Goal: Transaction & Acquisition: Purchase product/service

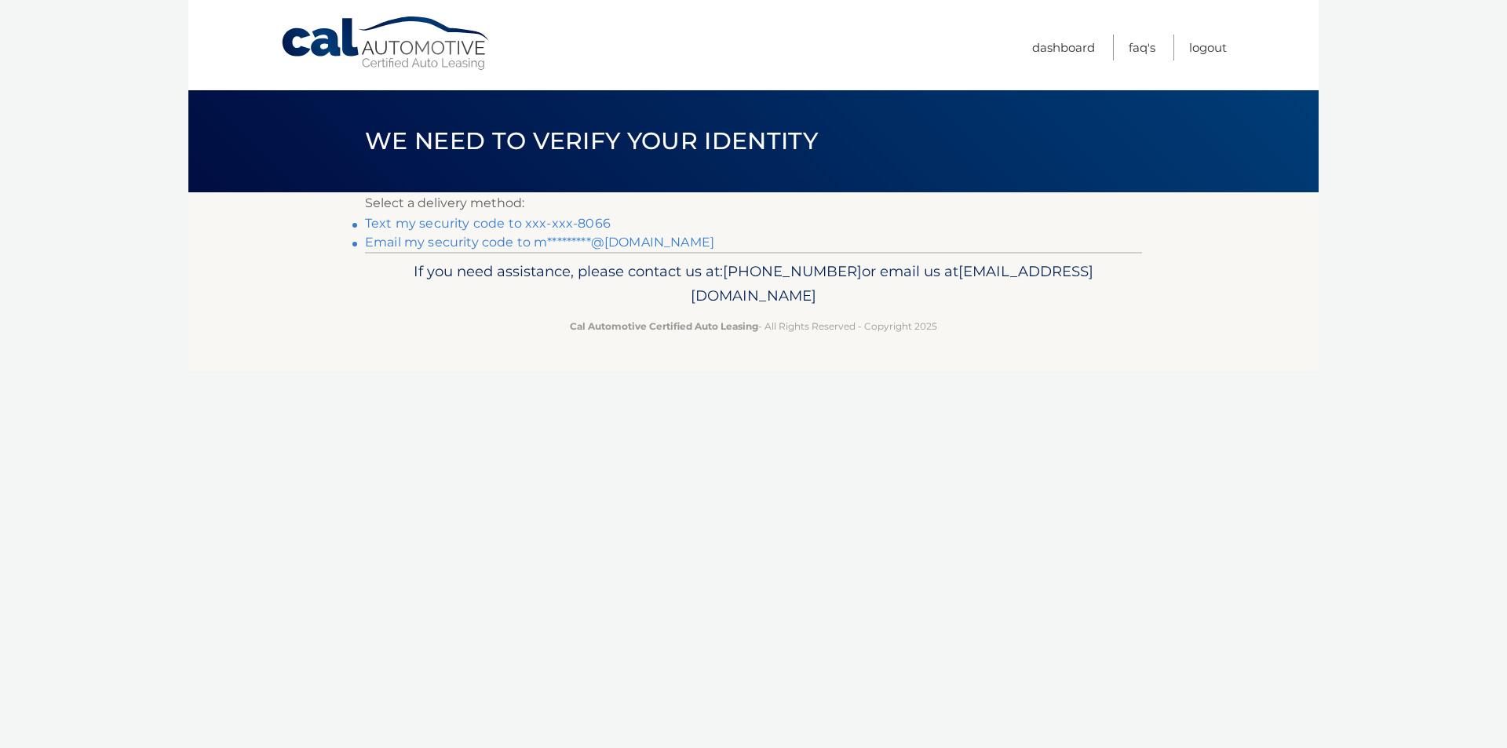
click at [493, 224] on link "Text my security code to xxx-xxx-8066" at bounding box center [488, 223] width 246 height 15
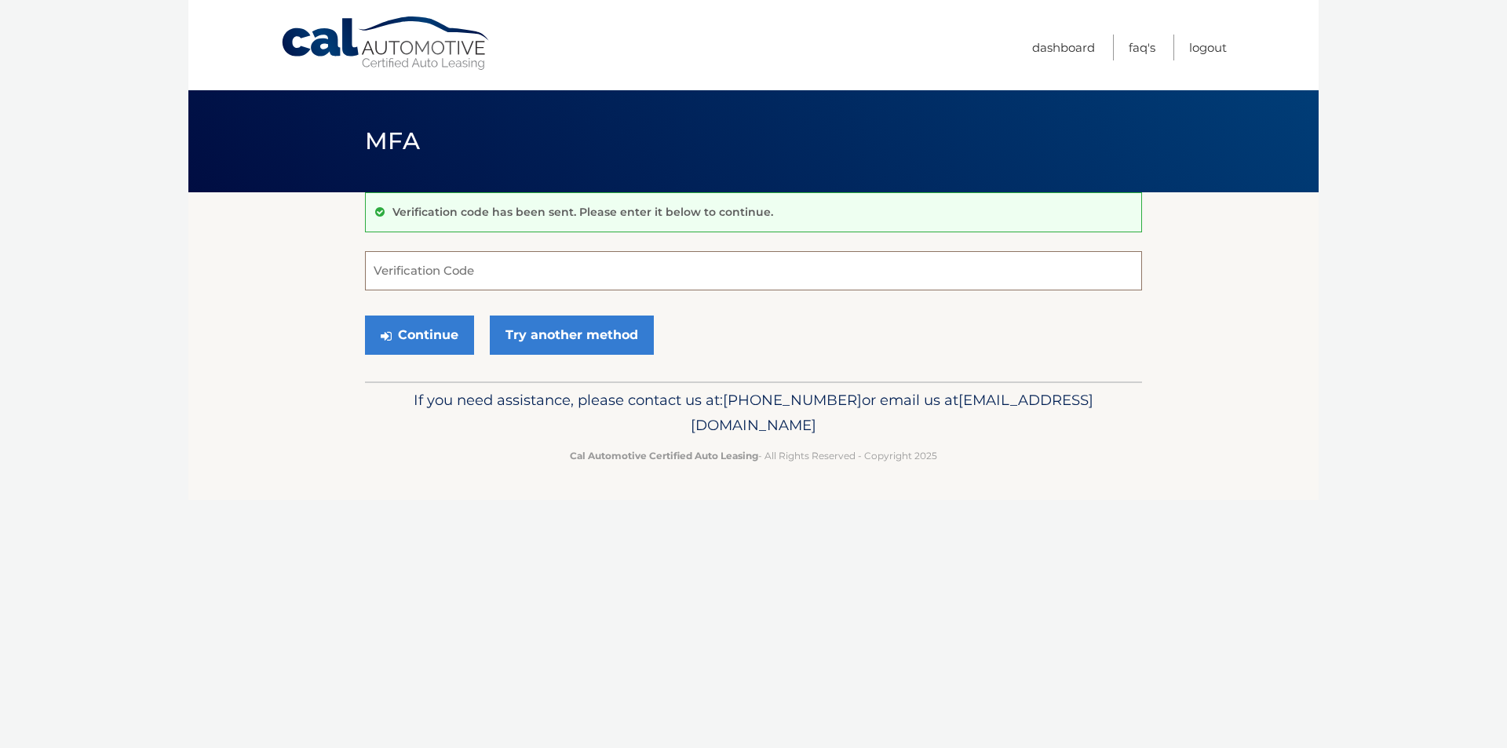
click at [437, 263] on input "Verification Code" at bounding box center [753, 270] width 777 height 39
type input "984261"
click at [435, 338] on button "Continue" at bounding box center [419, 335] width 109 height 39
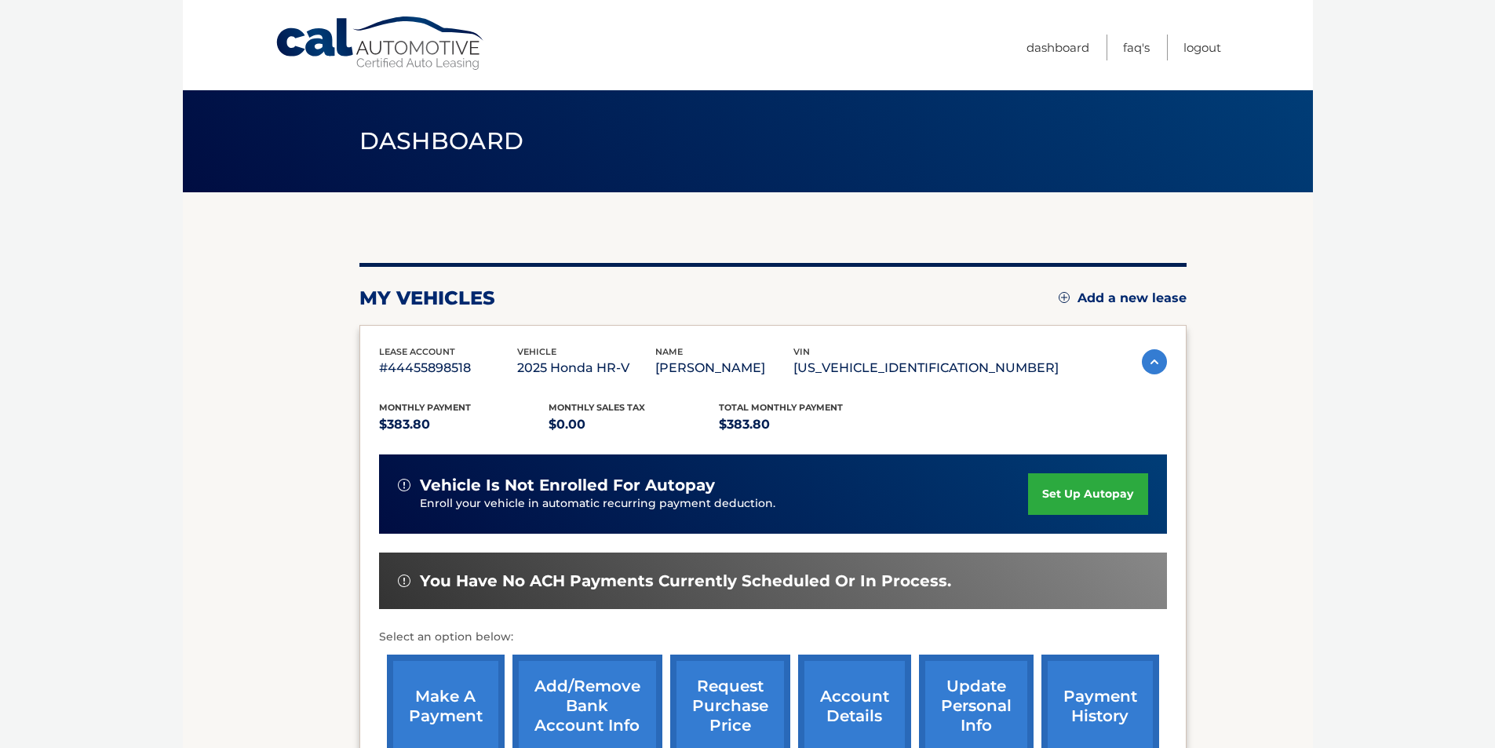
scroll to position [78, 0]
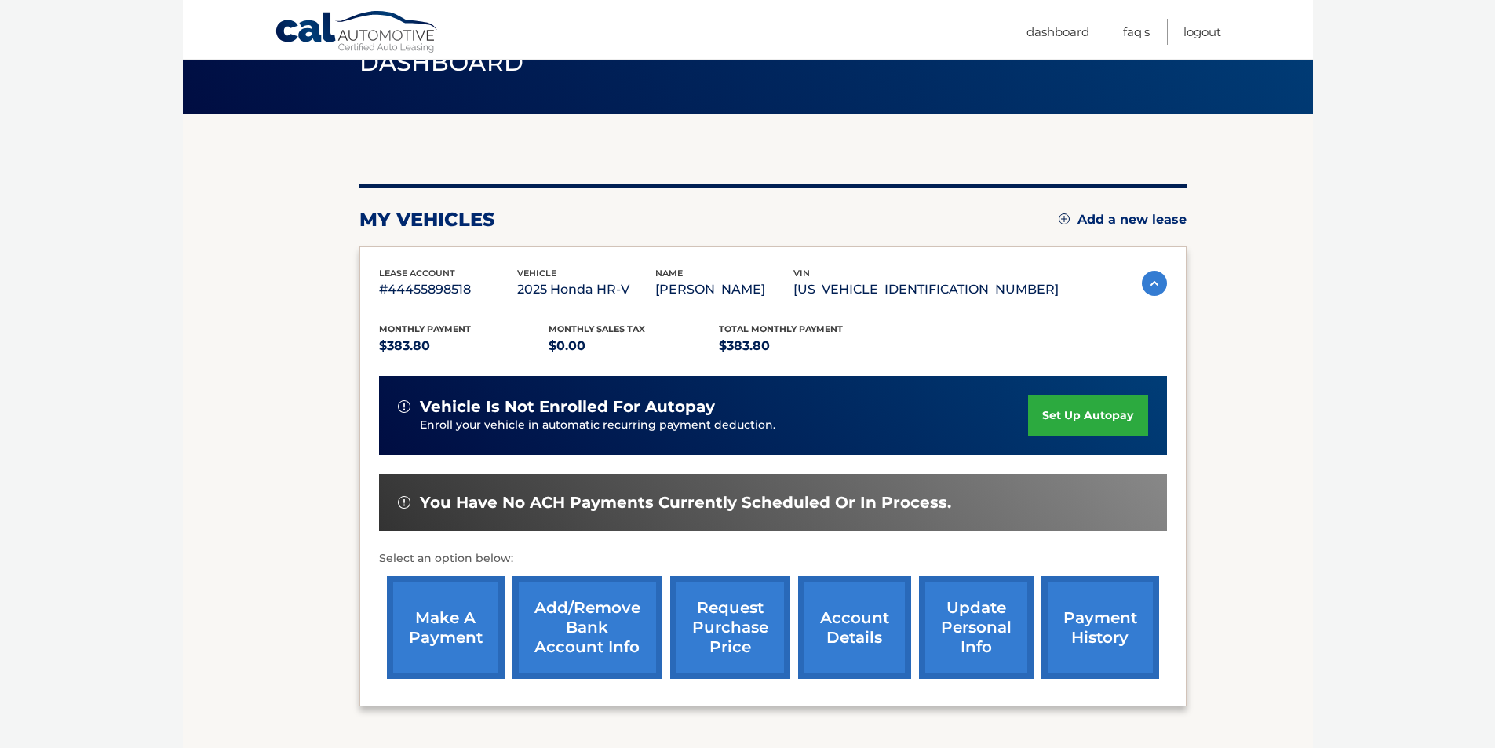
click at [419, 631] on link "make a payment" at bounding box center [446, 627] width 118 height 103
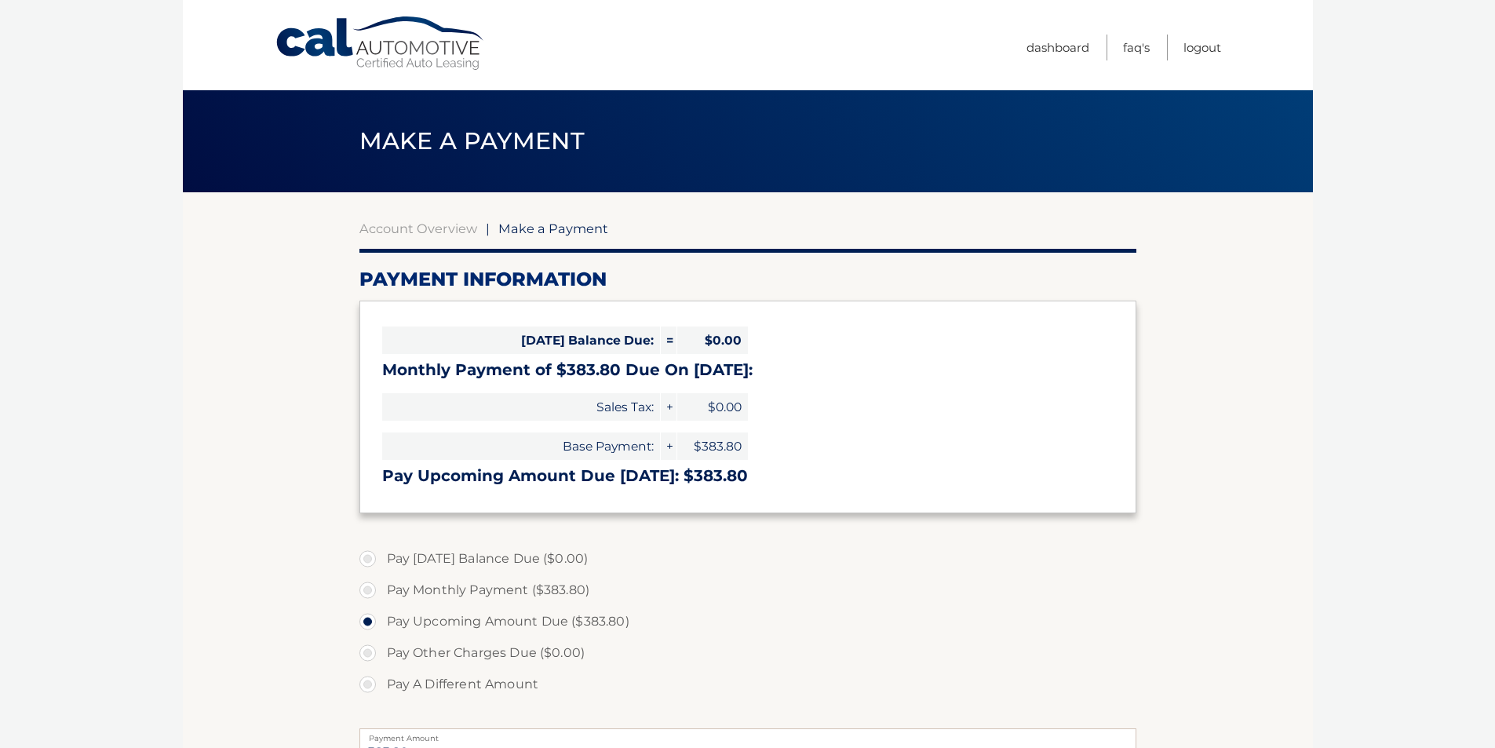
select select "MTBlYmM4MTUtNGNjOC00NmI5LTllZDYtZmJiNzMxMzczN2Zh"
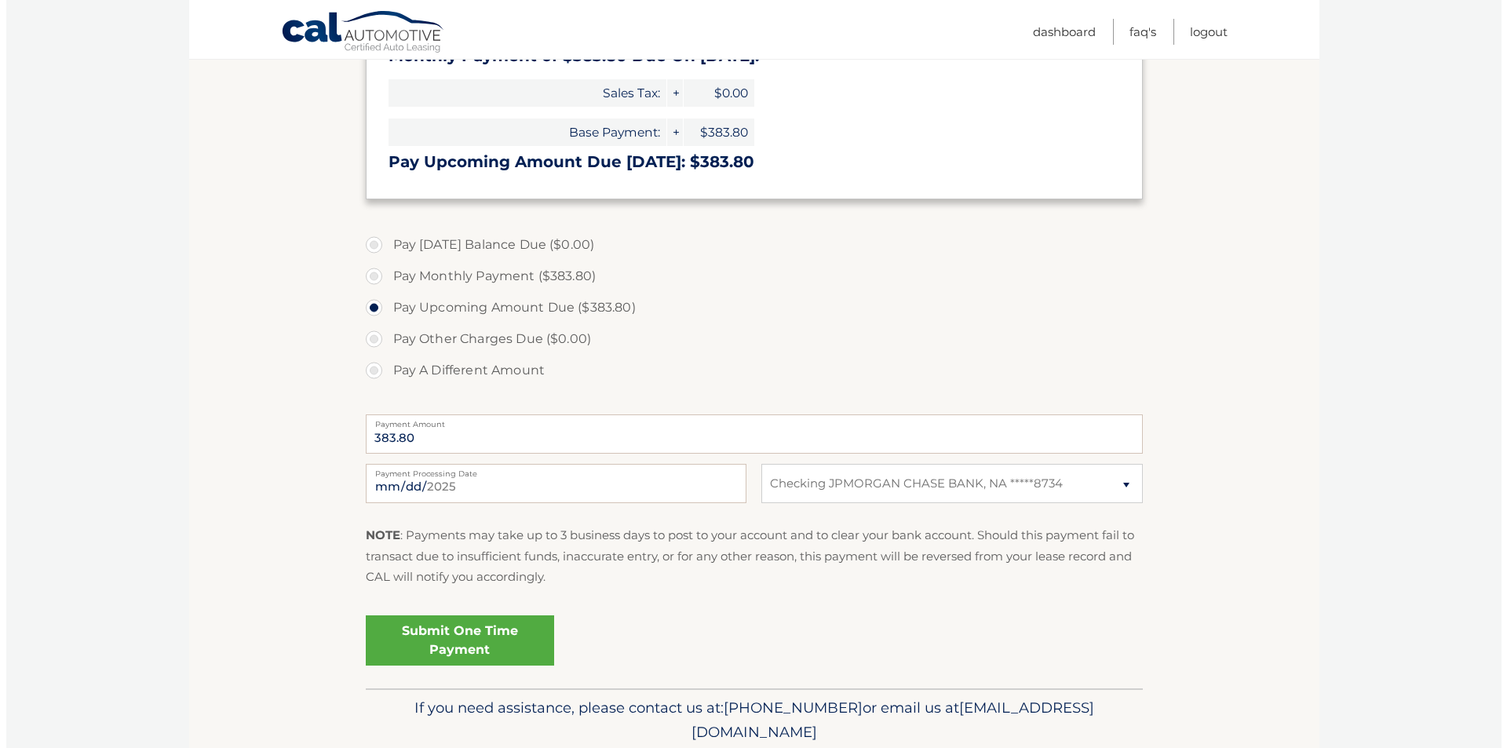
scroll to position [374, 0]
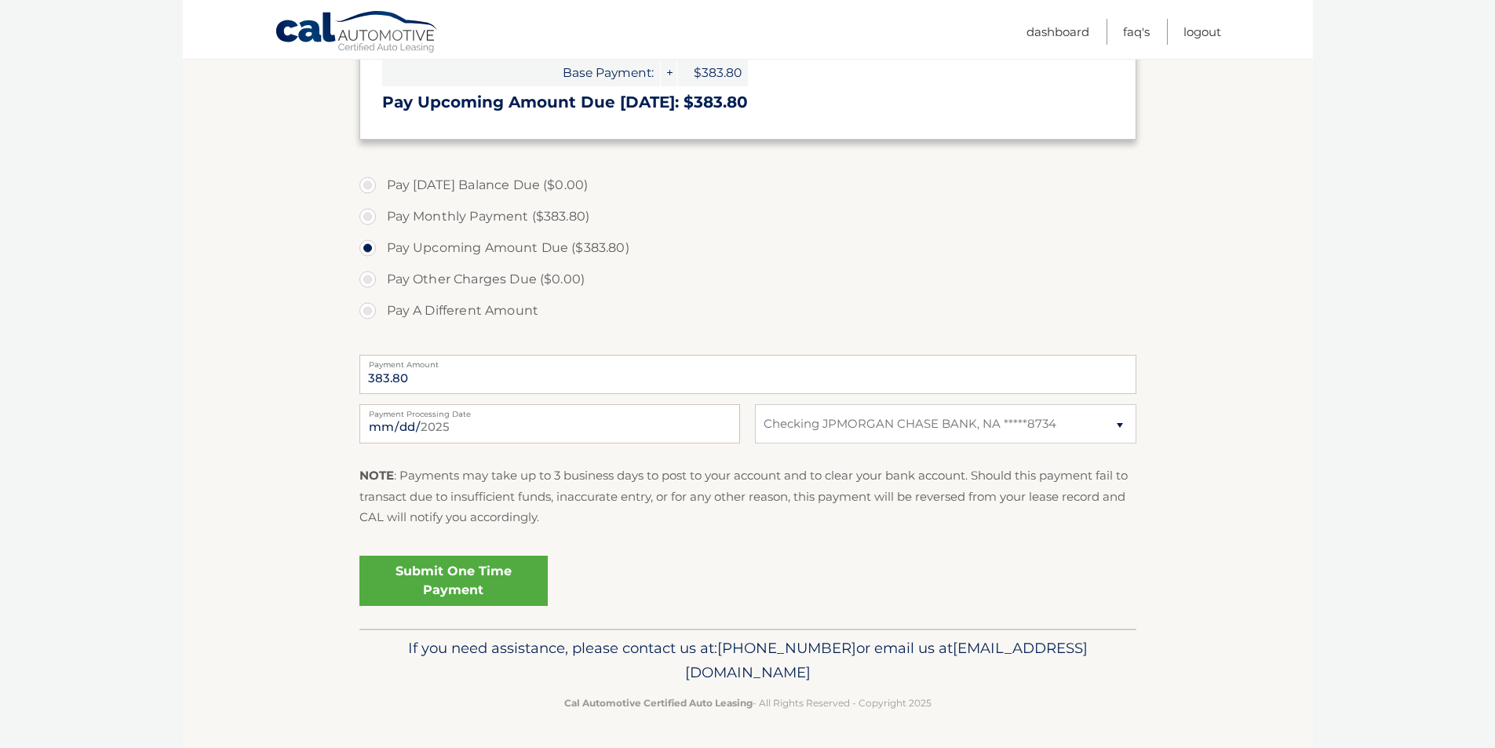
click at [433, 569] on link "Submit One Time Payment" at bounding box center [453, 581] width 188 height 50
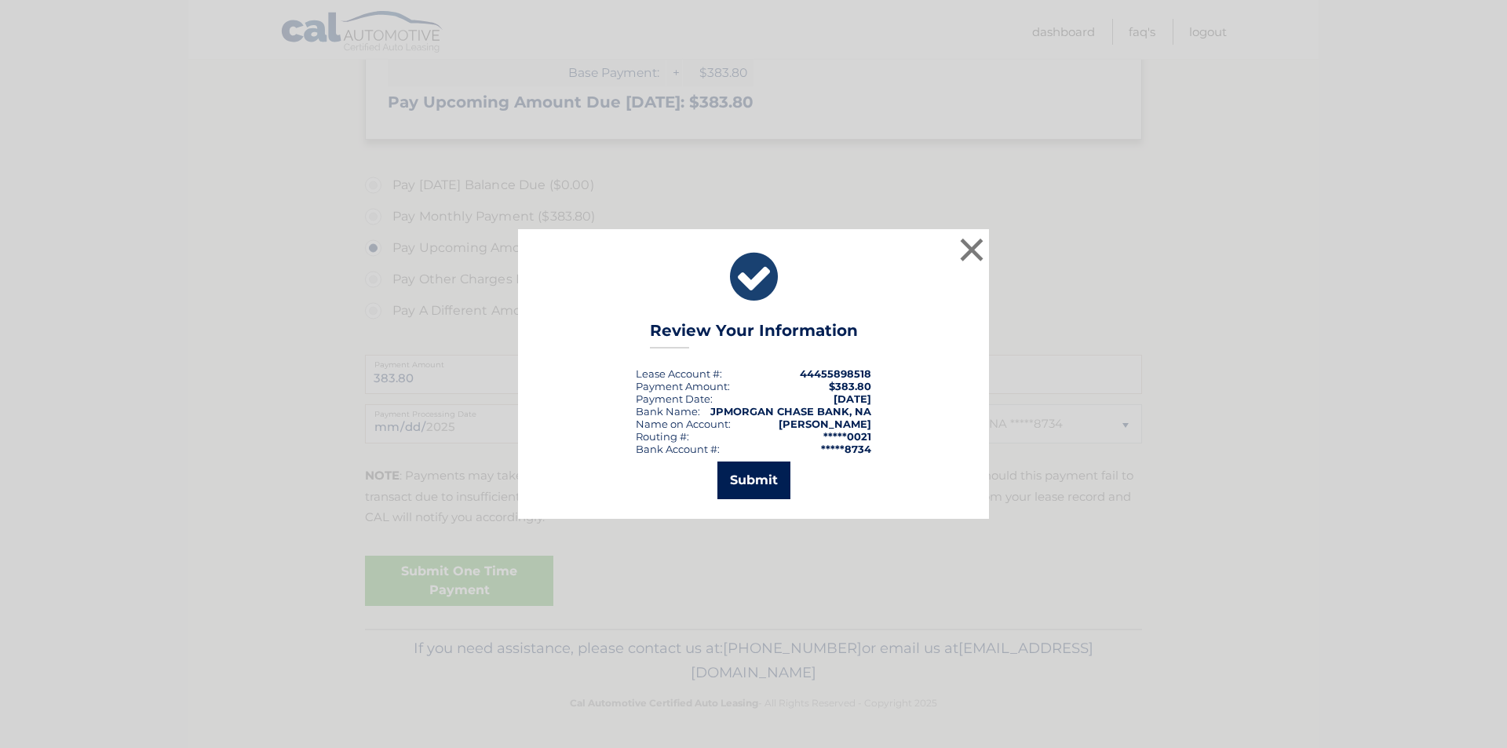
click at [746, 473] on button "Submit" at bounding box center [753, 480] width 73 height 38
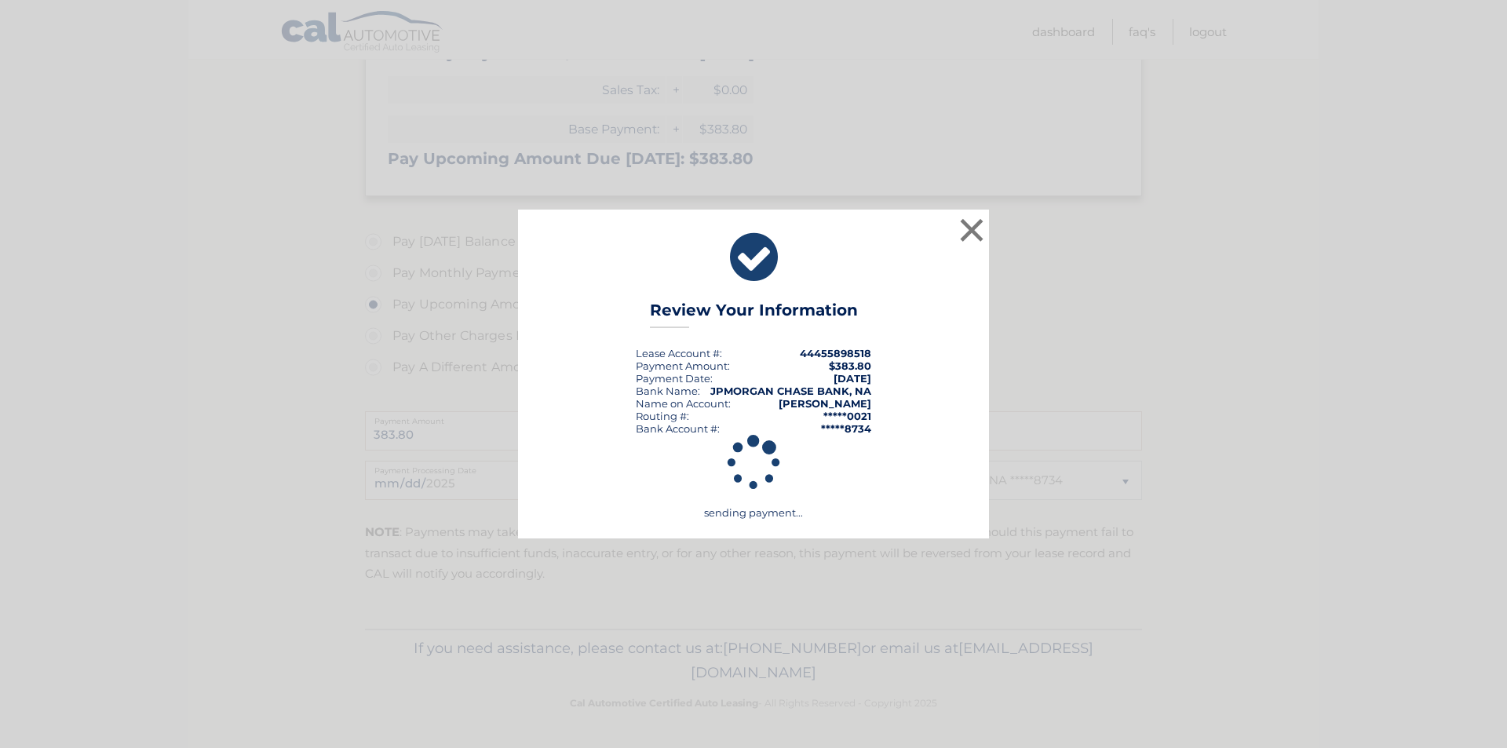
scroll to position [317, 0]
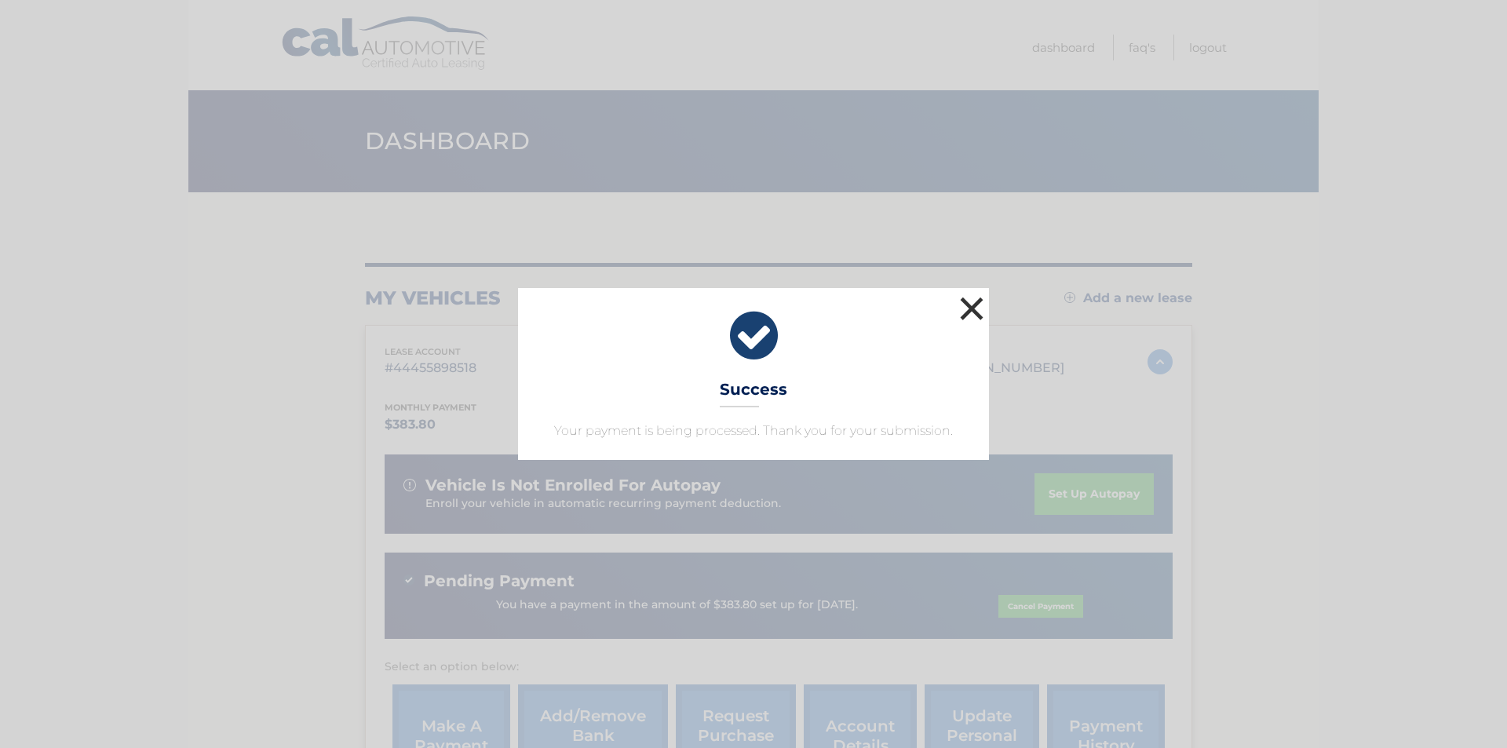
click at [975, 304] on button "×" at bounding box center [971, 308] width 31 height 31
